Goal: Complete application form

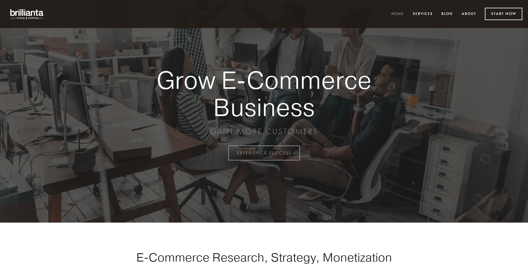
scroll to position [1499, 0]
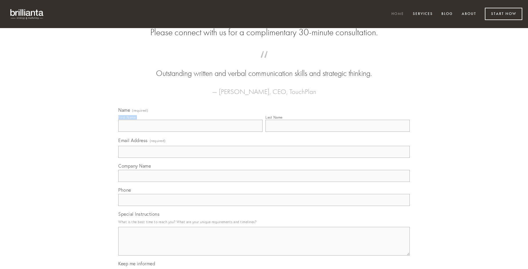
type input "[PERSON_NAME]"
click at [338, 132] on input "Last Name" at bounding box center [338, 126] width 144 height 12
type input "[PERSON_NAME]"
click at [264, 158] on input "Email Address (required)" at bounding box center [264, 152] width 292 height 12
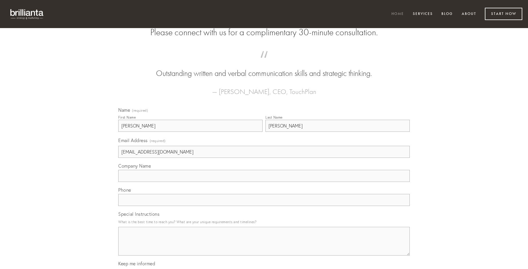
type input "[EMAIL_ADDRESS][DOMAIN_NAME]"
click at [264, 182] on input "Company Name" at bounding box center [264, 176] width 292 height 12
type input "theca"
click at [264, 206] on input "text" at bounding box center [264, 200] width 292 height 12
click at [264, 246] on textarea "Special Instructions" at bounding box center [264, 240] width 292 height 29
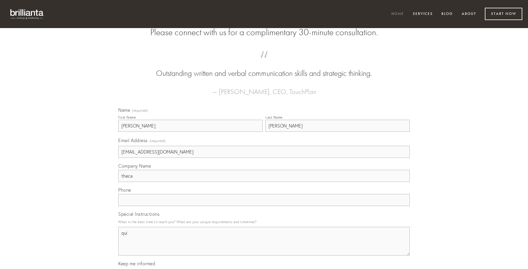
type textarea "qui"
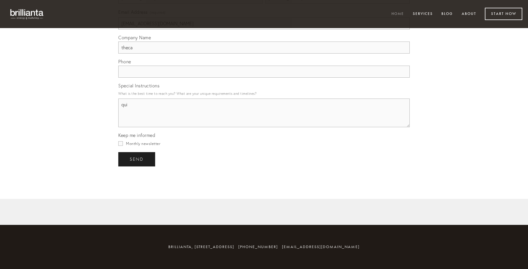
click at [137, 159] on span "send" at bounding box center [137, 158] width 14 height 5
